Goal: Navigation & Orientation: Find specific page/section

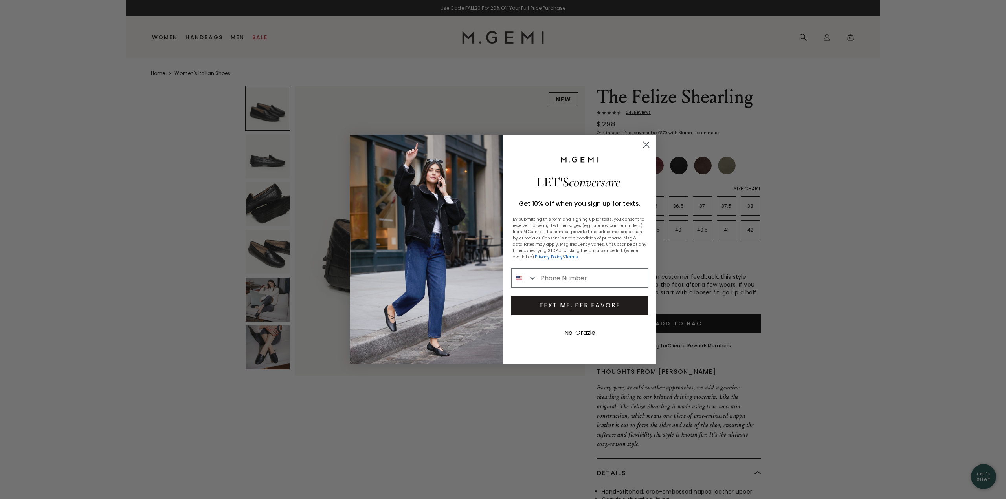
click at [648, 145] on circle "Close dialog" at bounding box center [646, 144] width 13 height 13
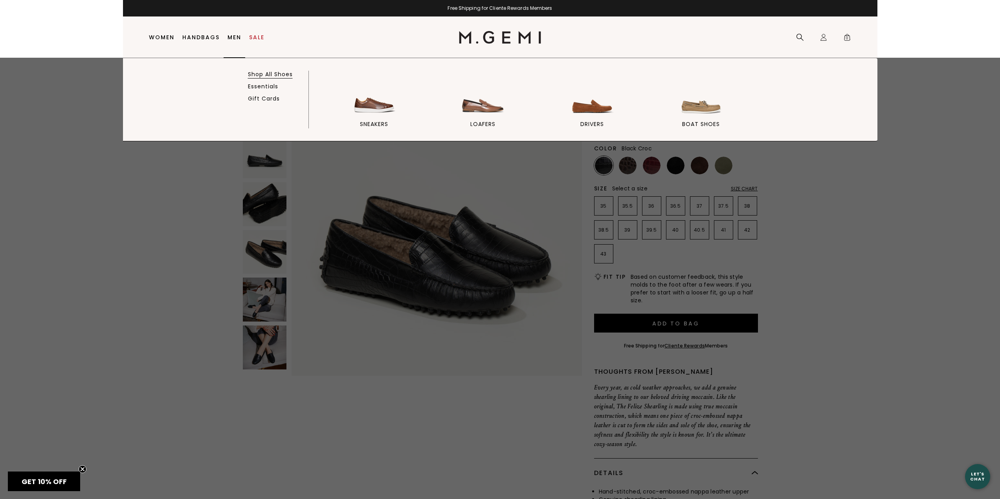
click at [277, 75] on link "Shop All Shoes" at bounding box center [270, 74] width 45 height 7
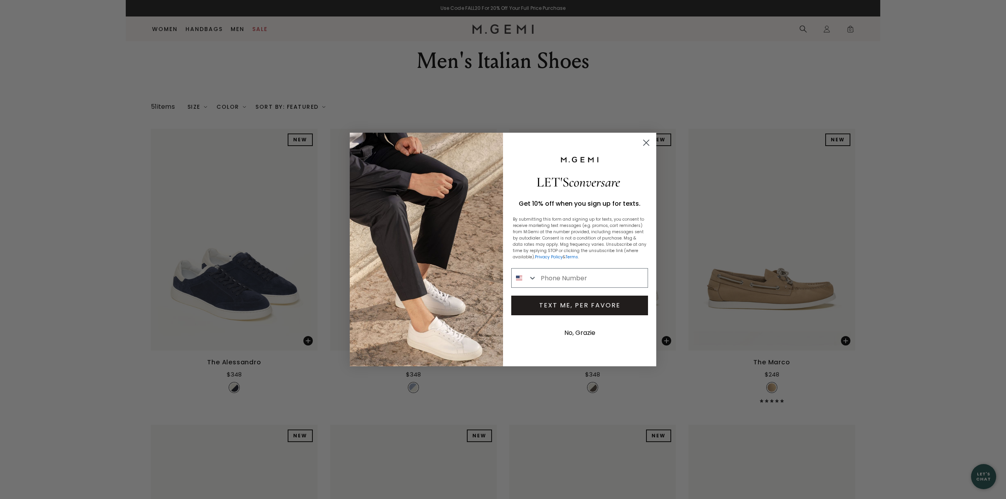
click at [646, 143] on icon "Close dialog" at bounding box center [647, 143] width 6 height 6
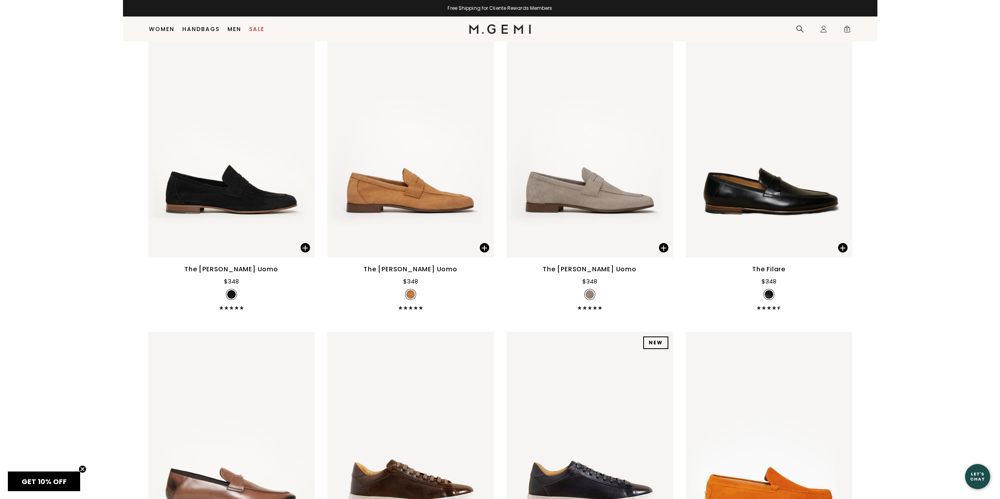
scroll to position [1241, 0]
